Goal: Information Seeking & Learning: Find specific fact

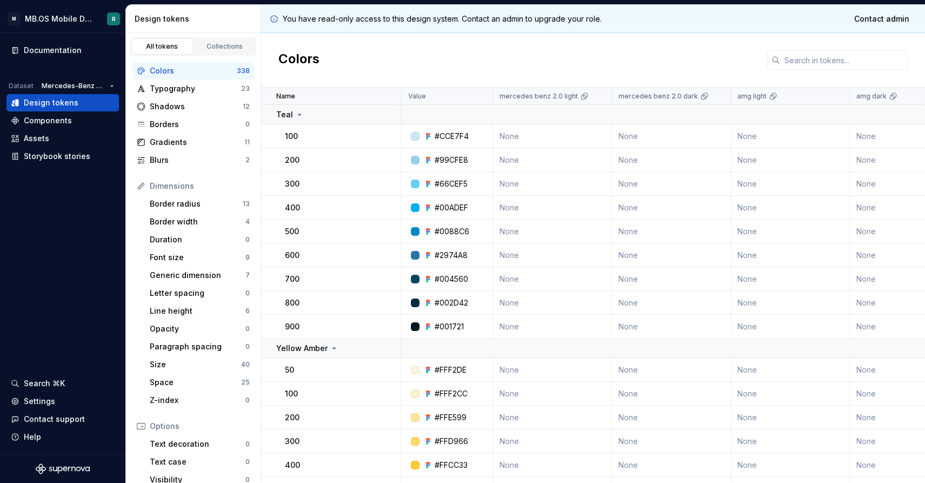
click at [186, 67] on div "Colors" at bounding box center [193, 70] width 87 height 11
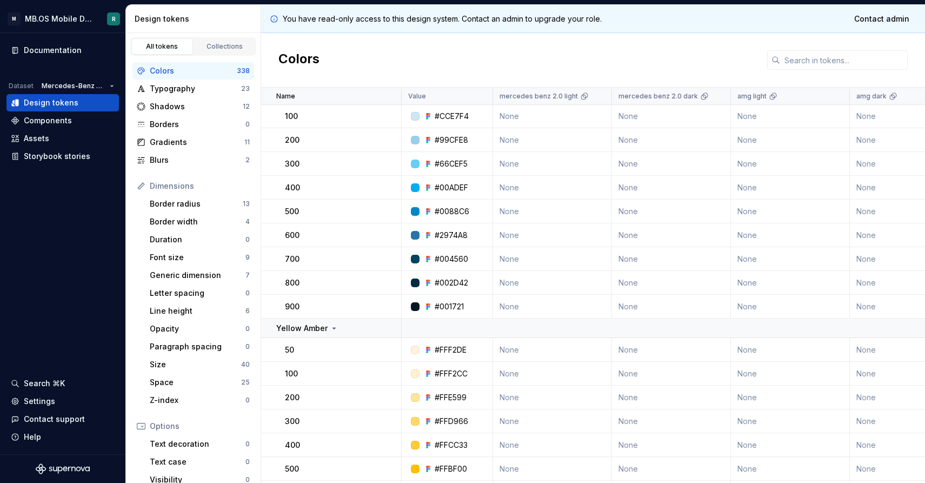
scroll to position [25, 0]
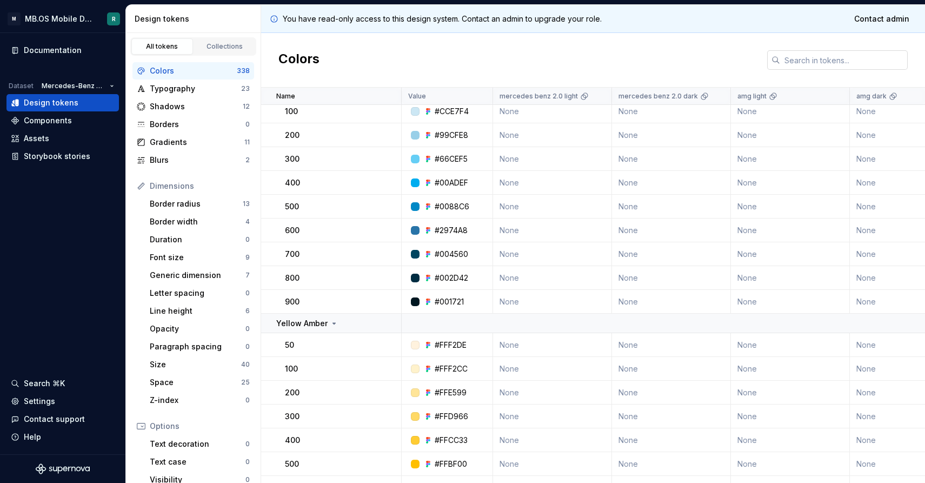
click at [810, 60] on input "text" at bounding box center [844, 59] width 128 height 19
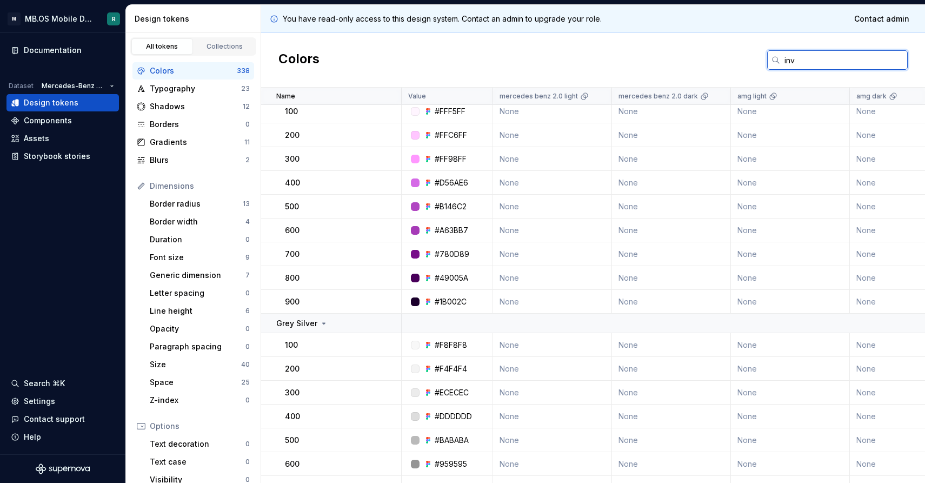
scroll to position [0, 0]
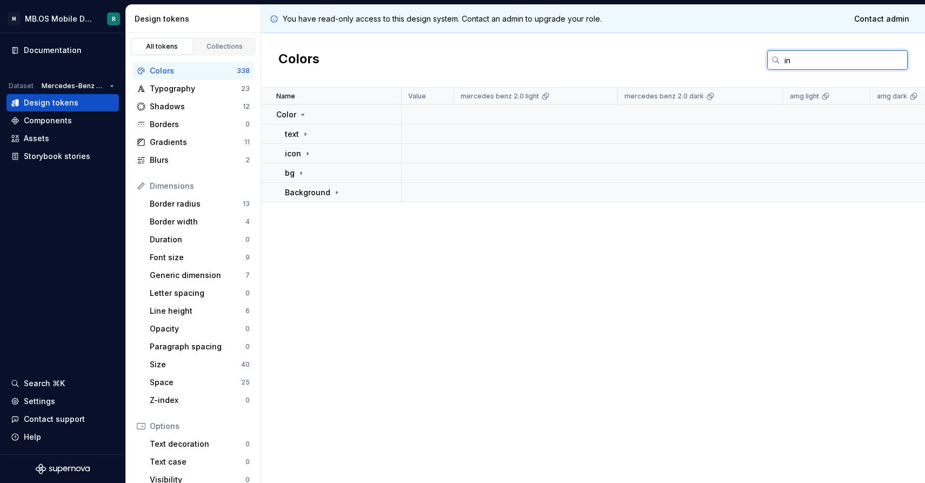
type input "i"
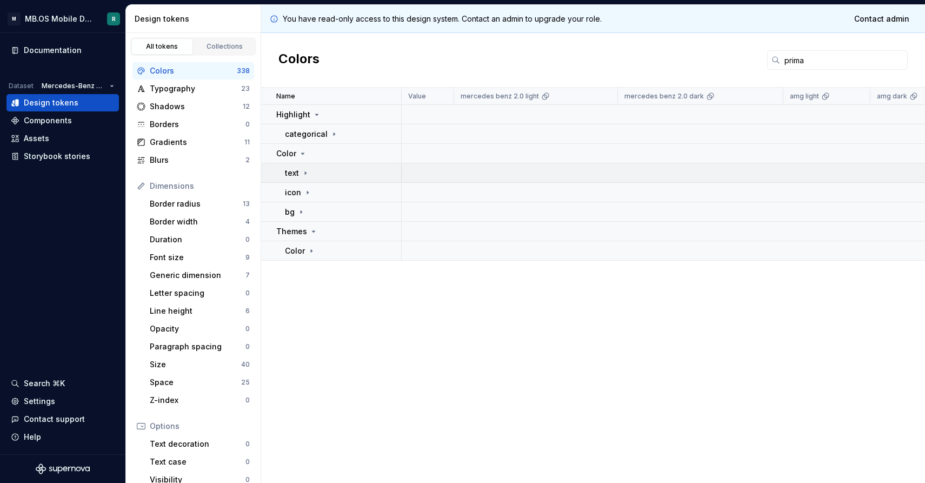
click at [305, 174] on icon at bounding box center [305, 172] width 1 height 3
click at [322, 190] on icon at bounding box center [325, 192] width 9 height 9
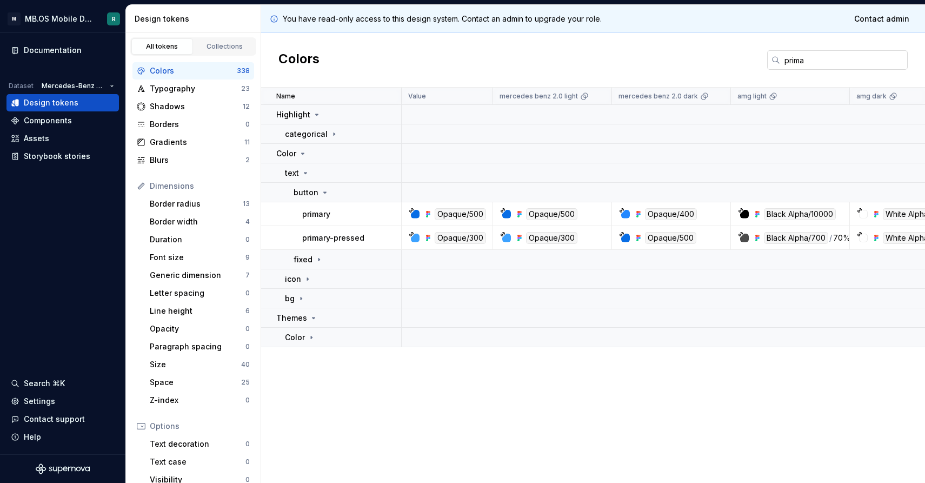
click at [809, 61] on input "prima" at bounding box center [844, 59] width 128 height 19
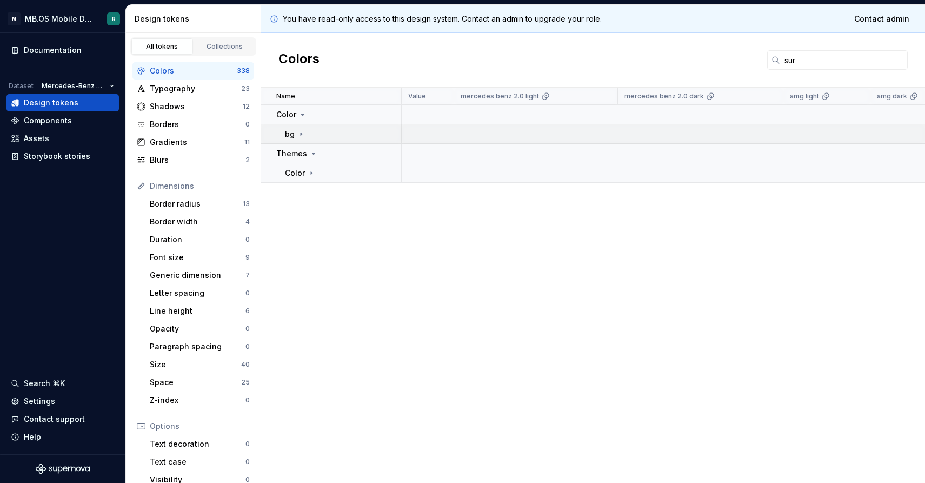
click at [299, 131] on icon at bounding box center [301, 134] width 9 height 9
click at [325, 175] on icon at bounding box center [329, 173] width 9 height 9
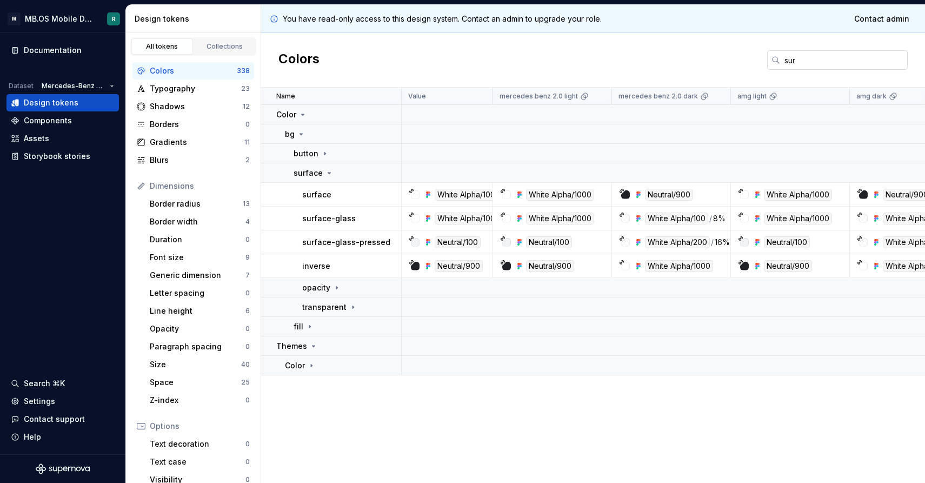
click at [806, 59] on input "sur" at bounding box center [844, 59] width 128 height 19
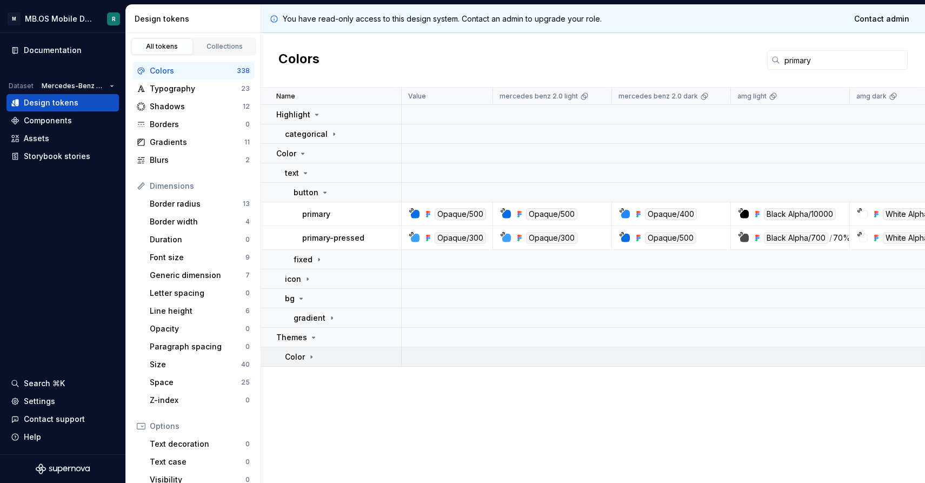
click at [302, 354] on p "Color" at bounding box center [295, 356] width 20 height 11
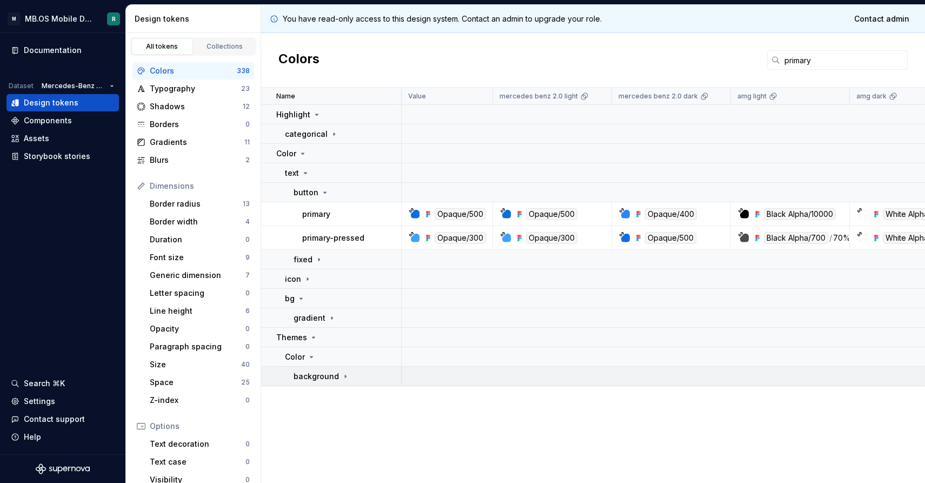
click at [324, 376] on p "background" at bounding box center [316, 376] width 45 height 11
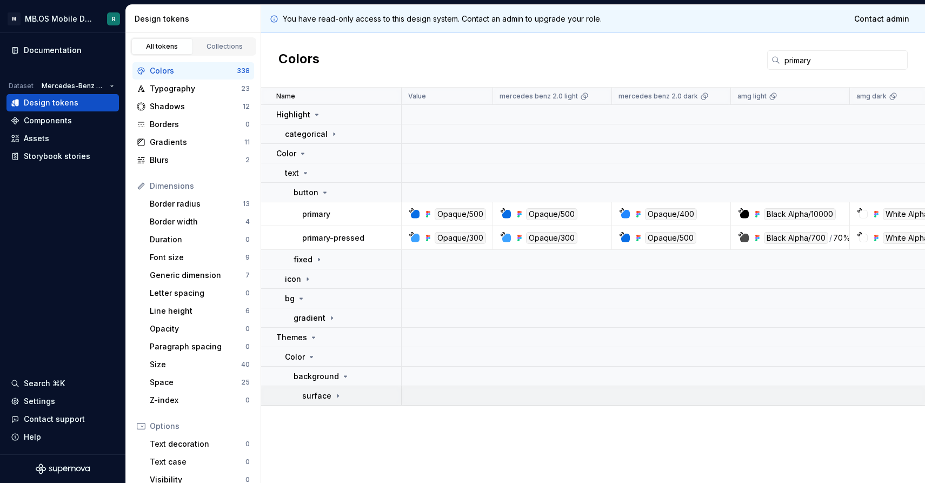
click at [329, 391] on p "surface" at bounding box center [316, 395] width 29 height 11
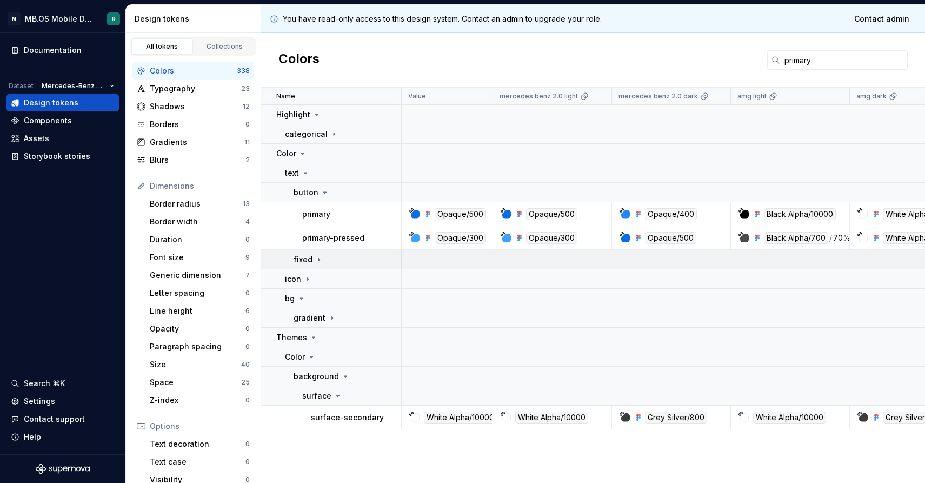
click at [316, 262] on icon at bounding box center [319, 259] width 9 height 9
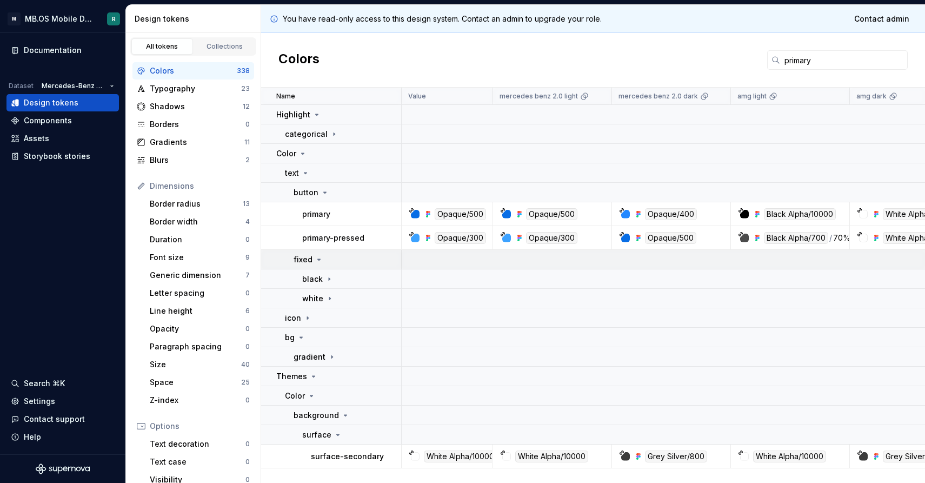
click at [316, 263] on icon at bounding box center [319, 259] width 9 height 9
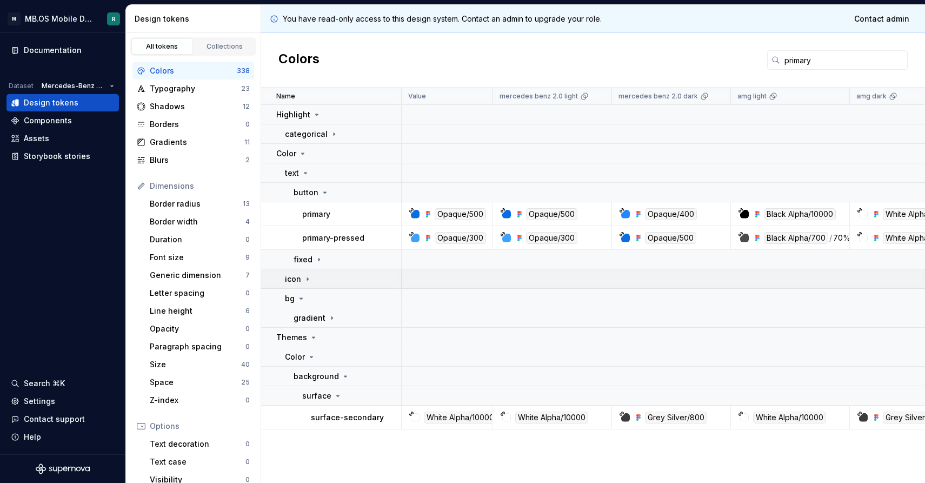
click at [309, 279] on icon at bounding box center [307, 279] width 9 height 9
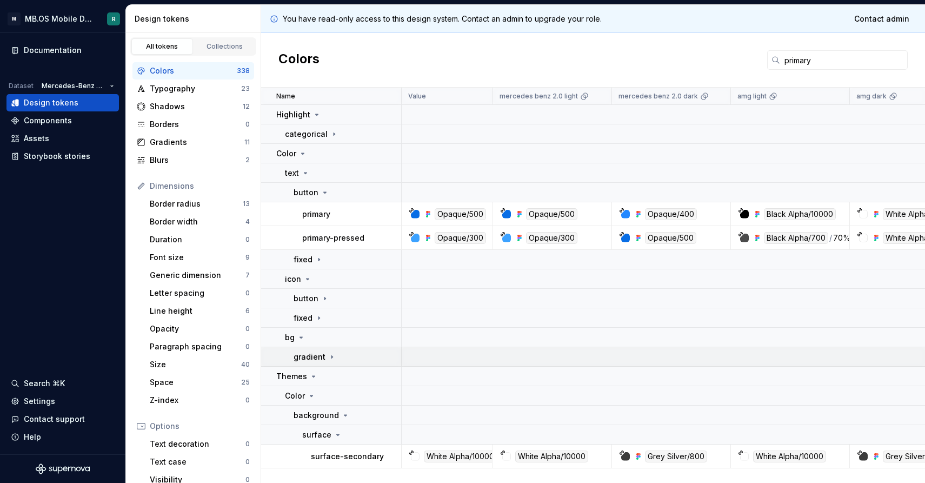
click at [309, 356] on p "gradient" at bounding box center [310, 356] width 32 height 11
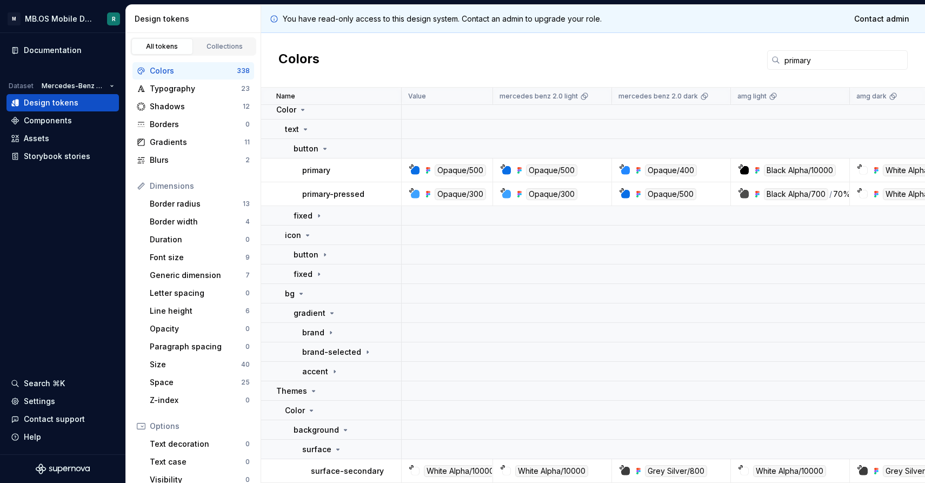
scroll to position [44, 0]
click at [855, 55] on input "primary" at bounding box center [844, 59] width 128 height 19
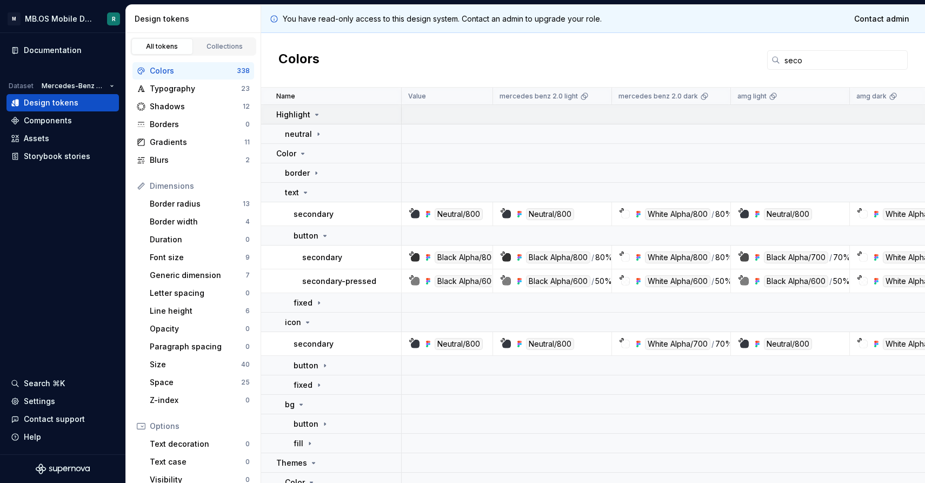
scroll to position [0, 0]
click at [833, 61] on input "seco" at bounding box center [844, 59] width 128 height 19
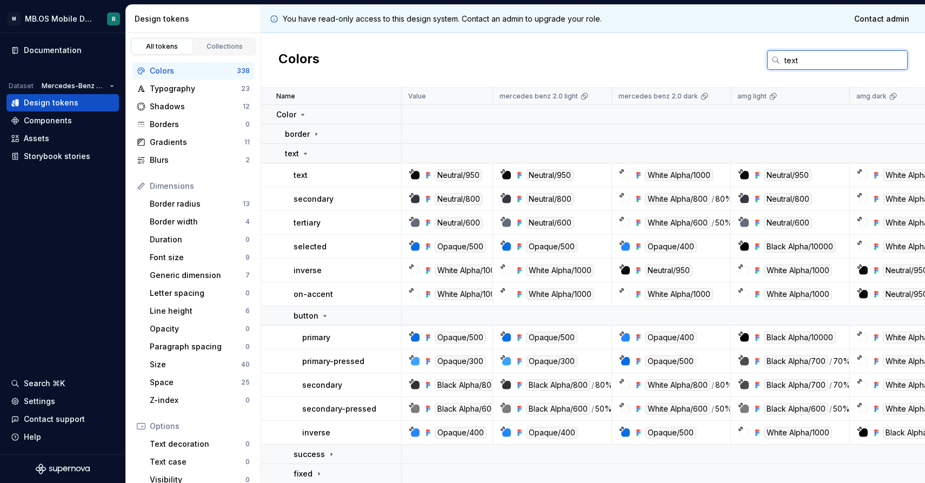
type input "text"
click at [322, 273] on div "inverse" at bounding box center [347, 270] width 107 height 11
